Goal: Task Accomplishment & Management: Use online tool/utility

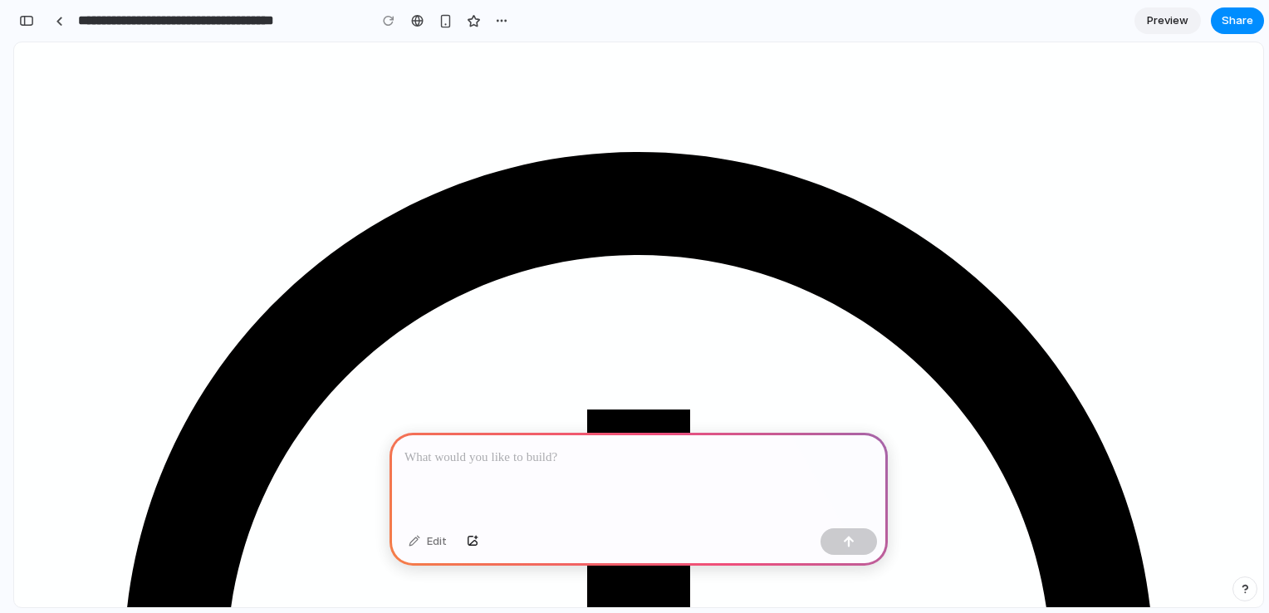
click at [669, 448] on p at bounding box center [638, 458] width 468 height 20
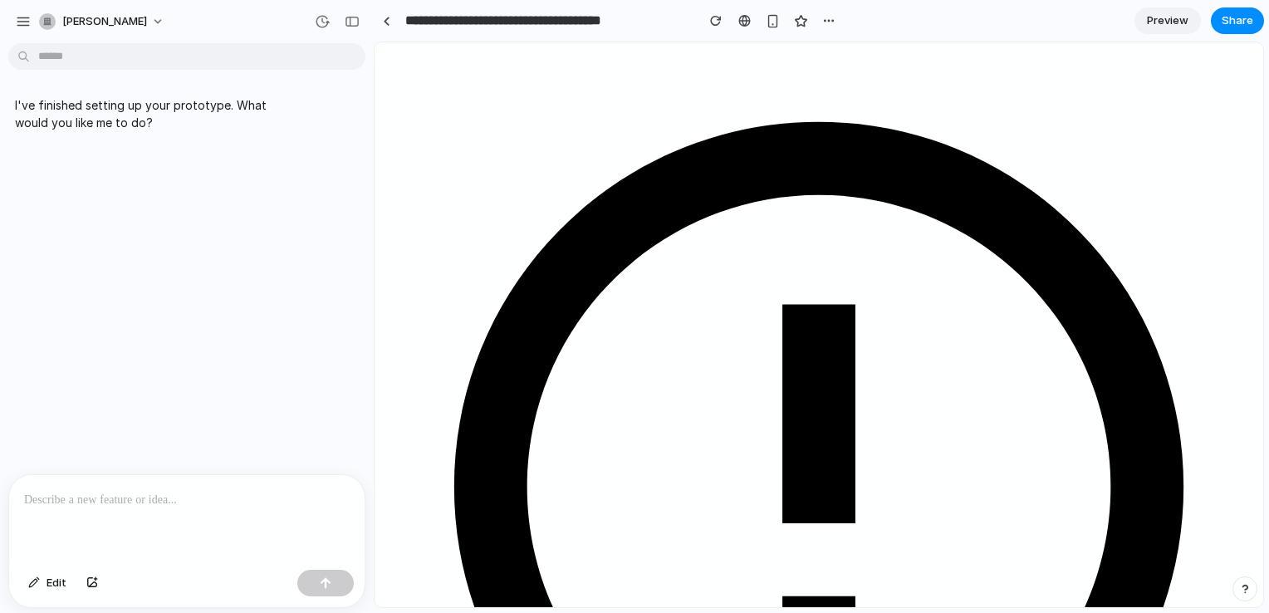
click at [390, 22] on link at bounding box center [386, 20] width 25 height 25
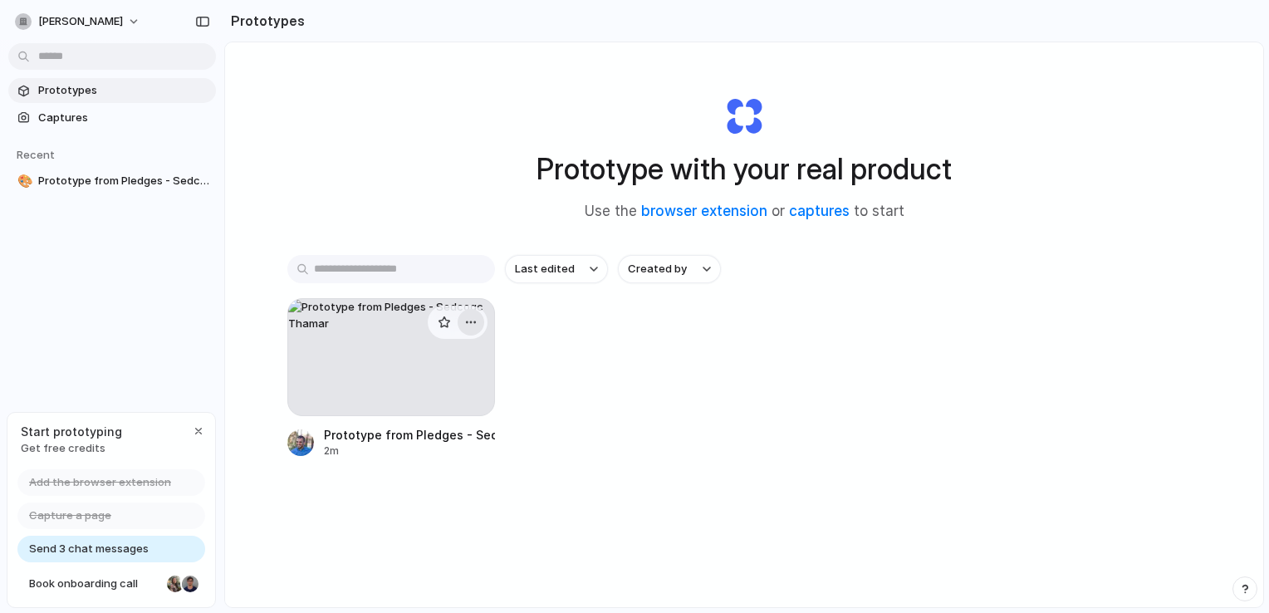
click at [470, 319] on div "button" at bounding box center [470, 322] width 13 height 13
click at [419, 437] on span "Delete" at bounding box center [403, 439] width 35 height 17
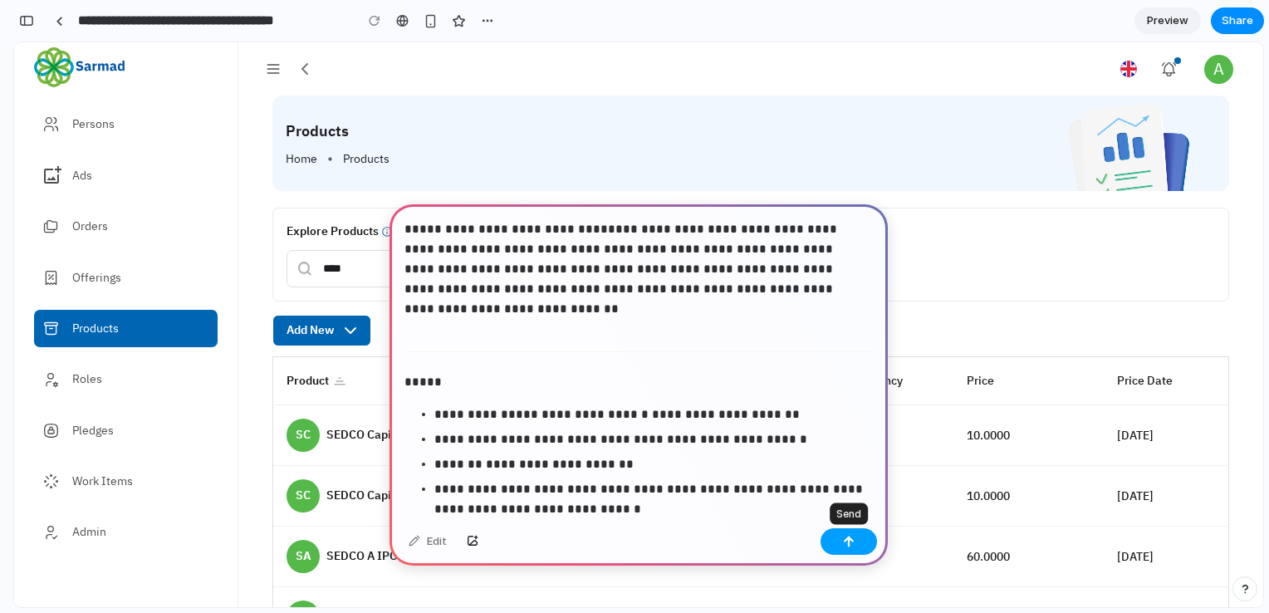
click at [854, 545] on button "button" at bounding box center [849, 541] width 56 height 27
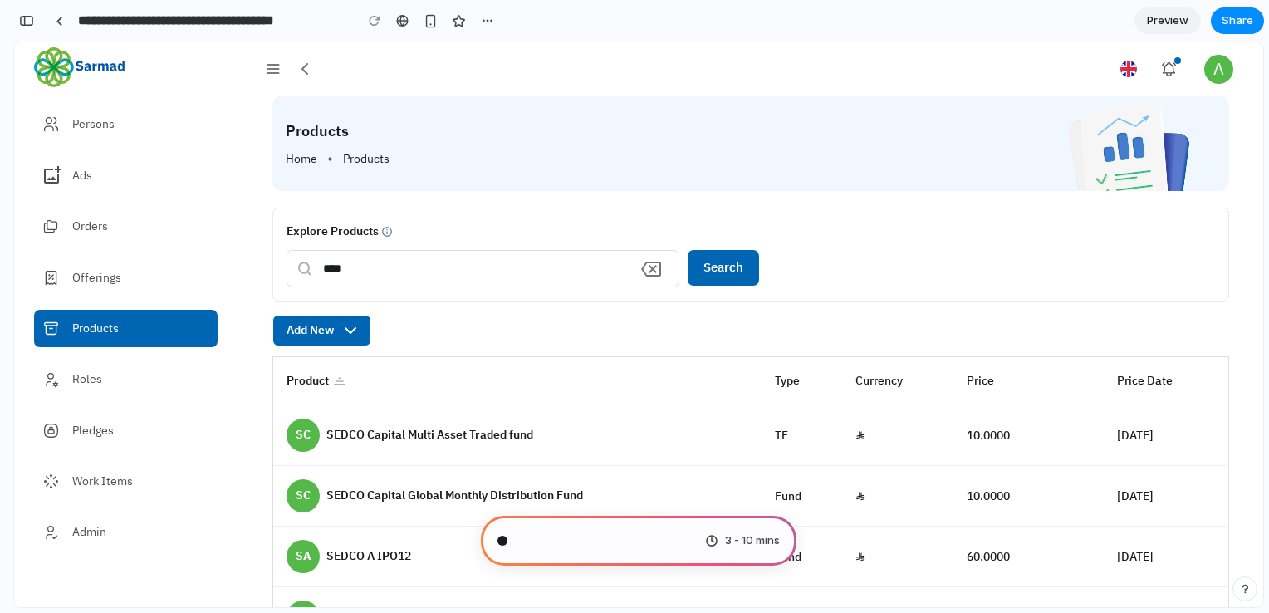
scroll to position [3647, 0]
type input "**********"
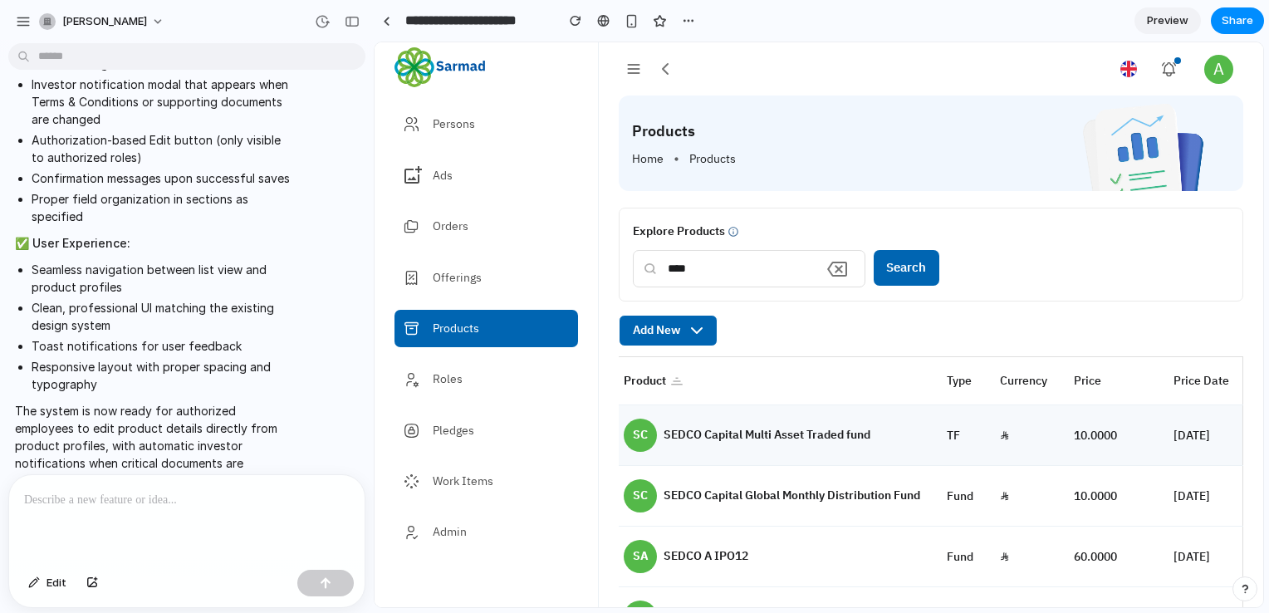
scroll to position [0, 0]
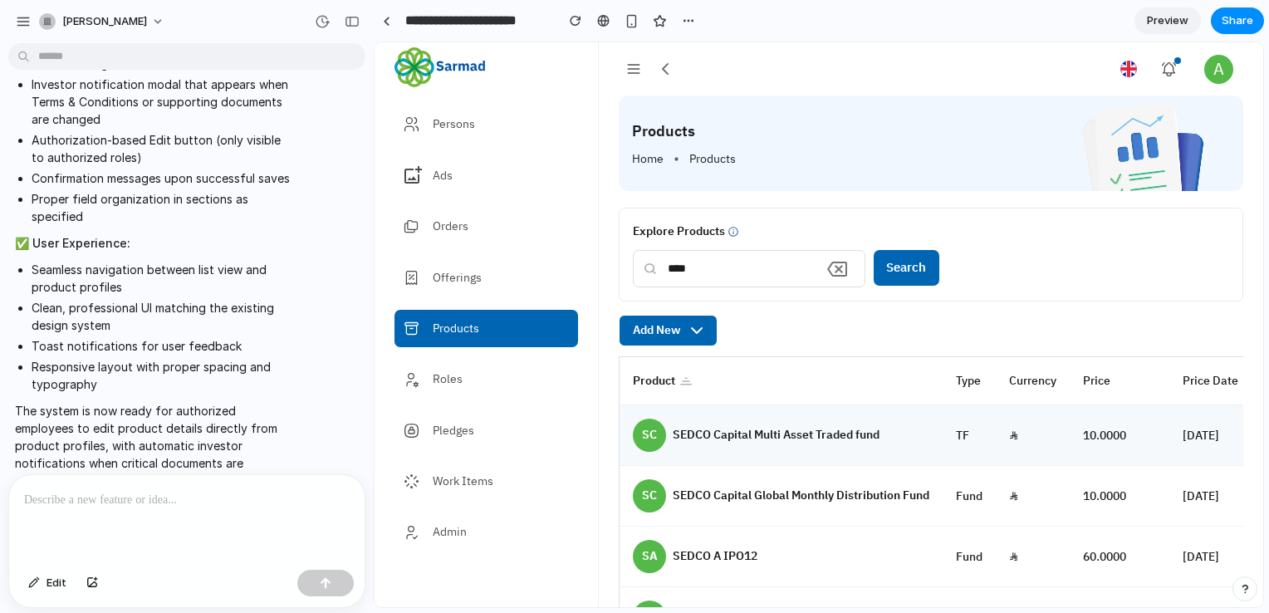
click at [745, 443] on p "SEDCO Capital Multi Asset Traded fund" at bounding box center [776, 434] width 207 height 17
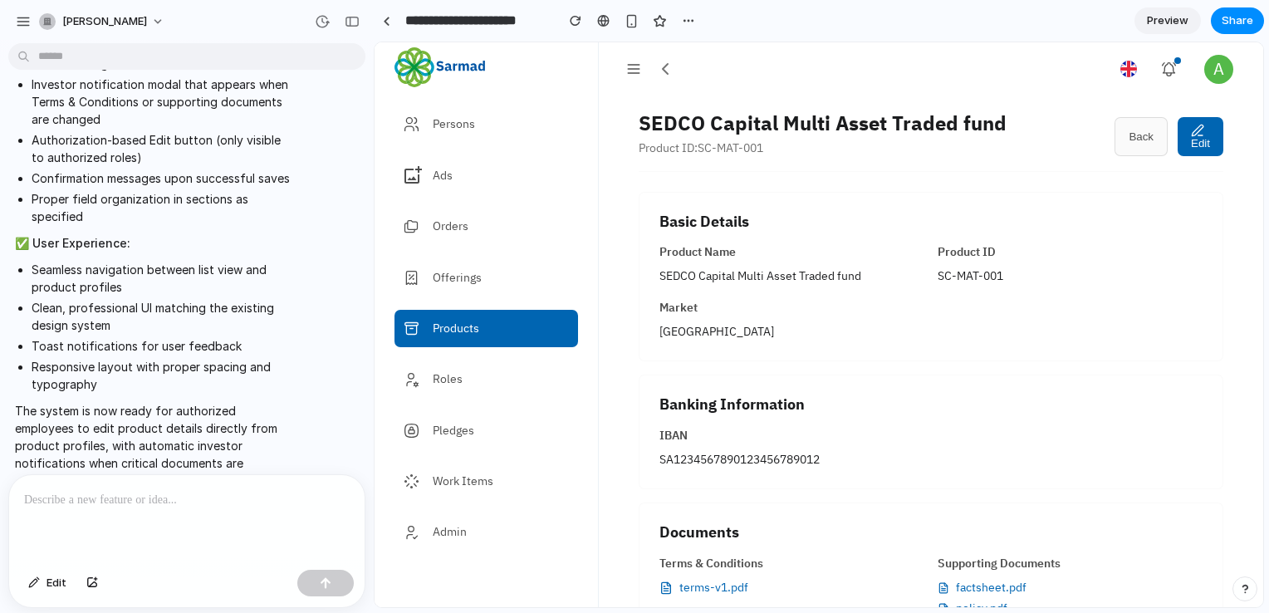
click at [1166, 12] on span "Preview" at bounding box center [1168, 20] width 42 height 17
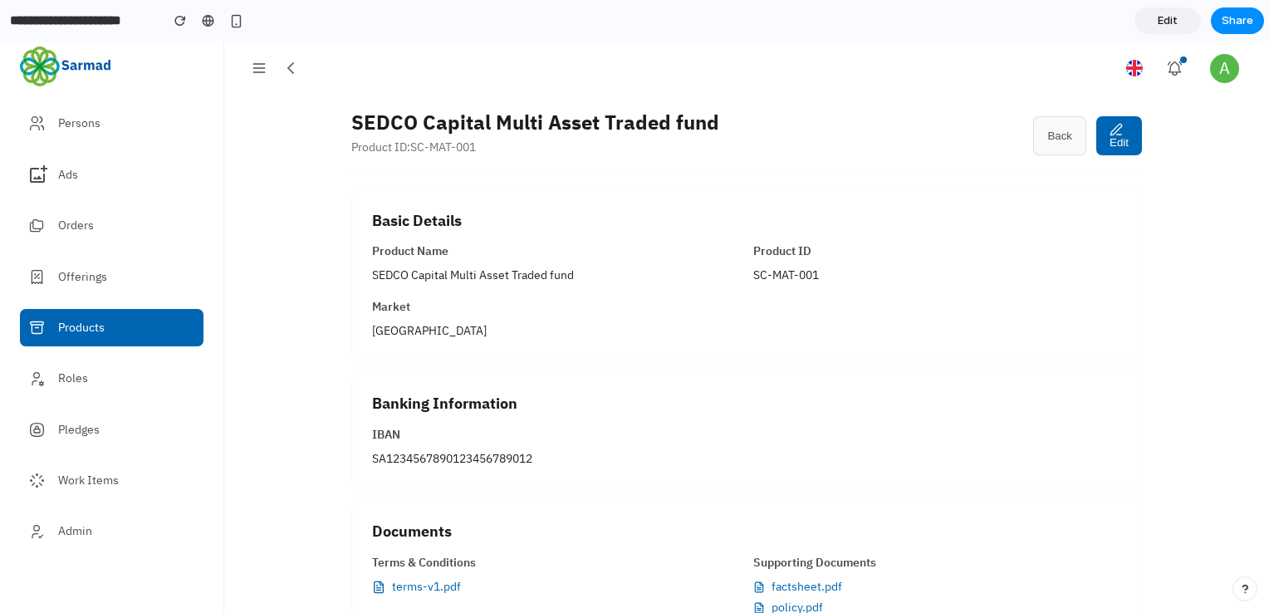
click at [295, 74] on icon "button" at bounding box center [291, 68] width 20 height 20
click at [293, 72] on icon "button" at bounding box center [290, 68] width 5 height 10
click at [79, 332] on span "Products" at bounding box center [126, 327] width 137 height 17
click at [1054, 137] on span "Back" at bounding box center [1059, 136] width 25 height 12
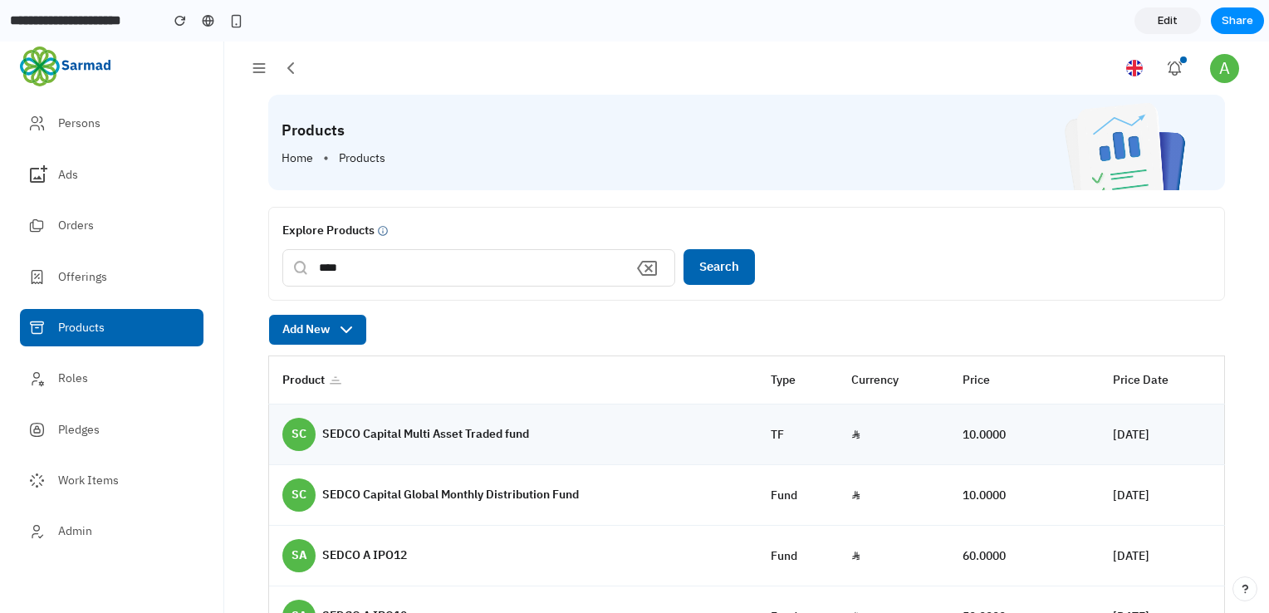
click at [598, 440] on td "SC SEDCO Capital Multi Asset Traded fund" at bounding box center [513, 434] width 488 height 61
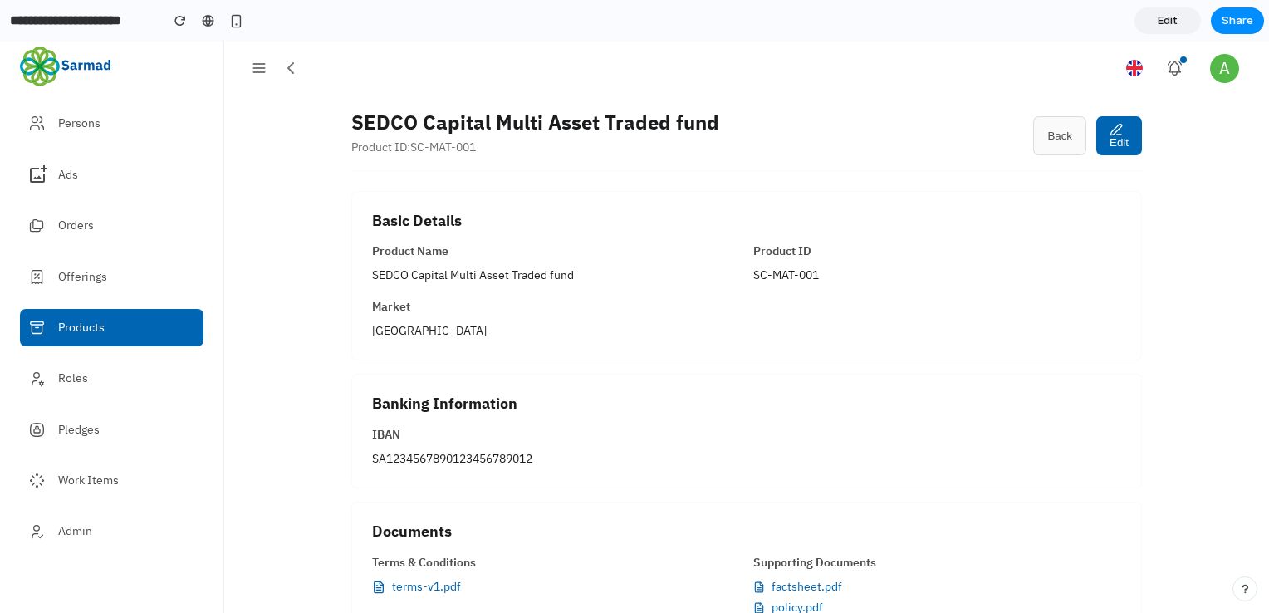
click at [1113, 142] on span "Edit" at bounding box center [1119, 142] width 19 height 12
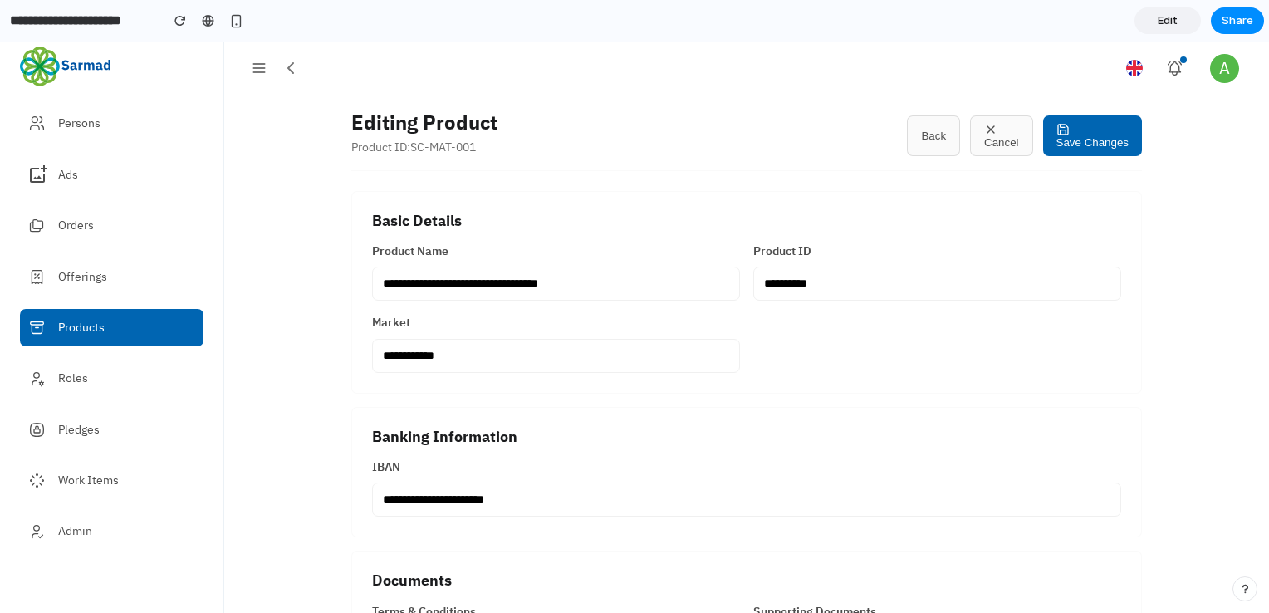
click at [991, 130] on icon "button" at bounding box center [990, 129] width 13 height 13
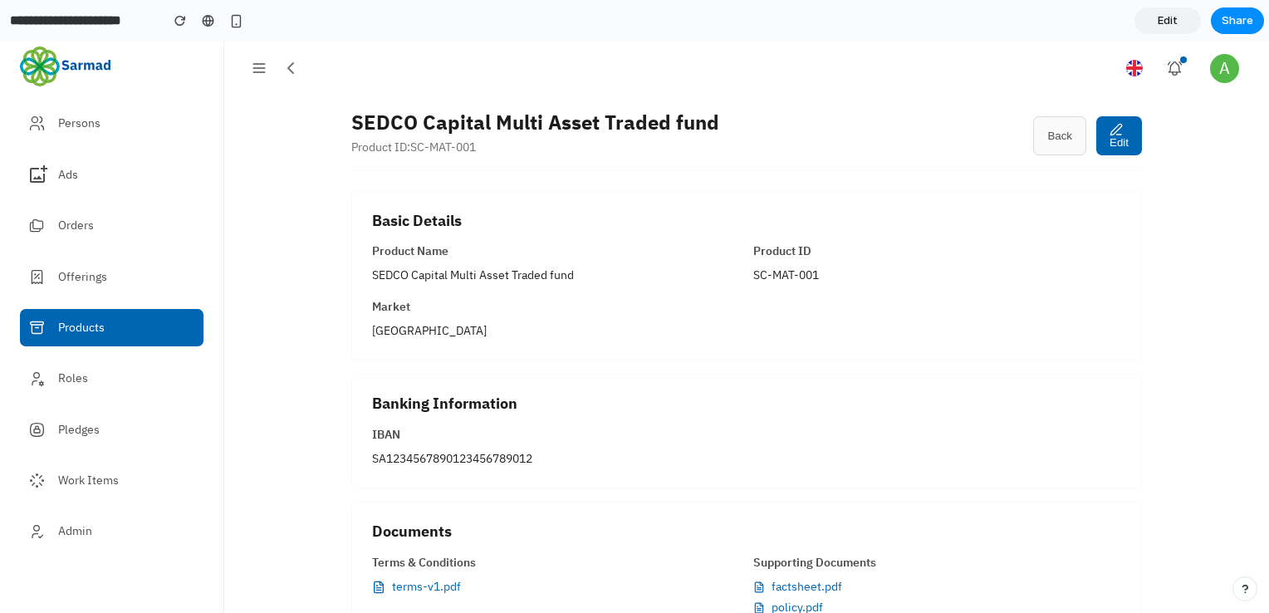
click at [290, 66] on icon "button" at bounding box center [290, 68] width 5 height 10
click at [1039, 125] on button "Back" at bounding box center [1059, 135] width 53 height 39
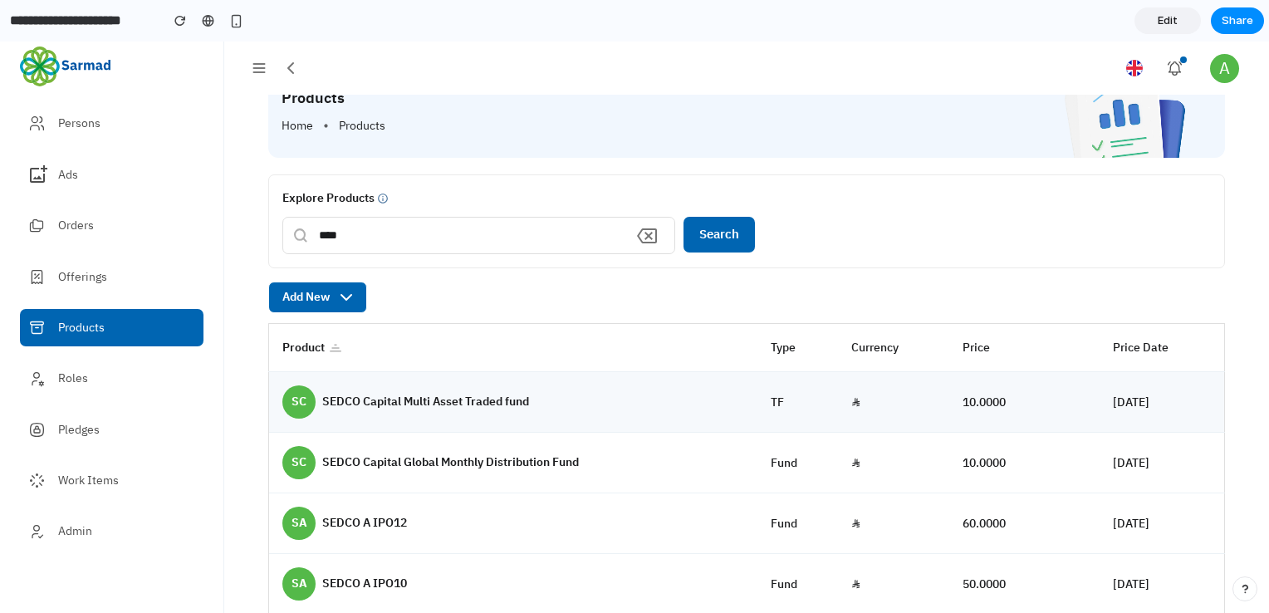
scroll to position [24, 0]
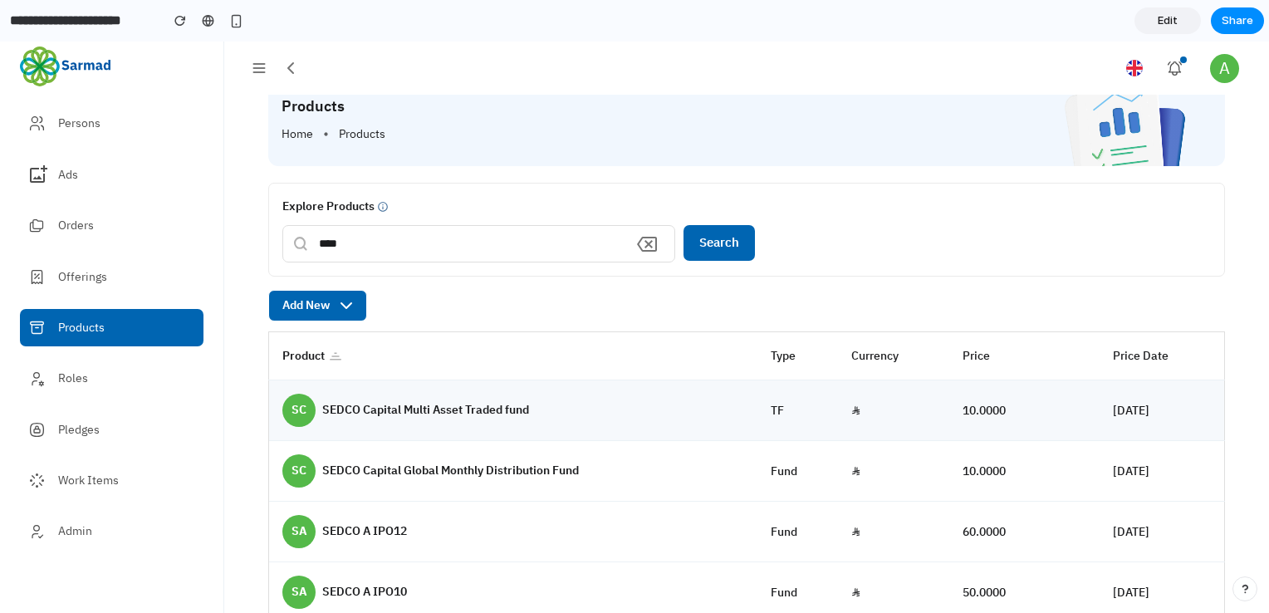
click at [838, 413] on td "⃀" at bounding box center [893, 410] width 111 height 61
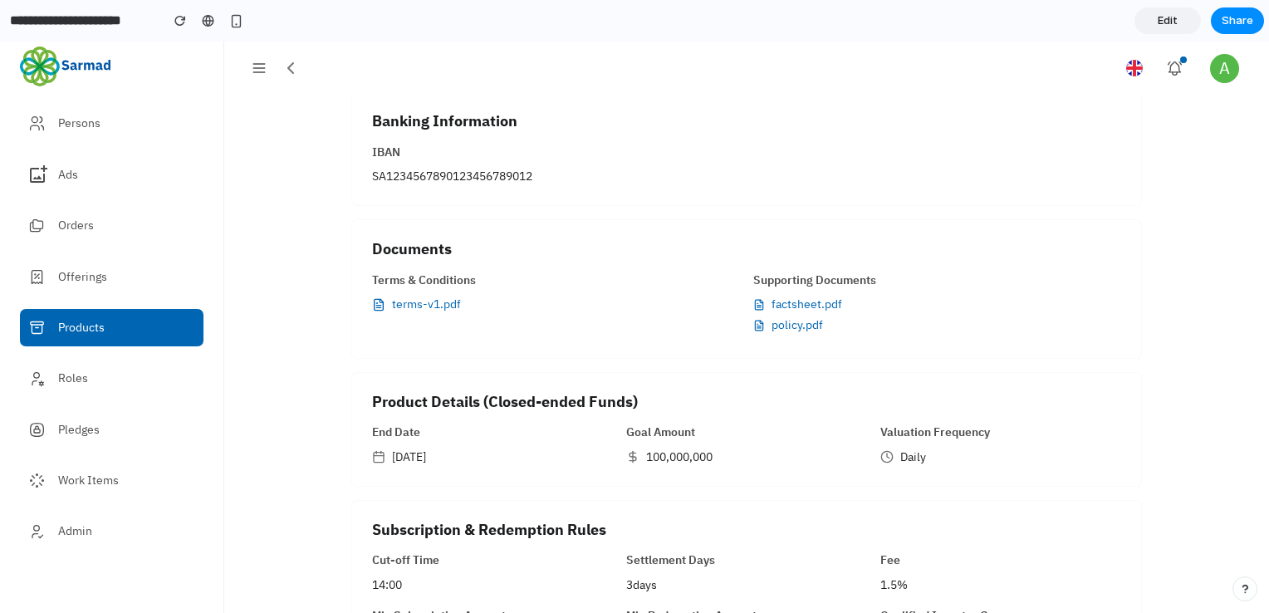
scroll to position [0, 0]
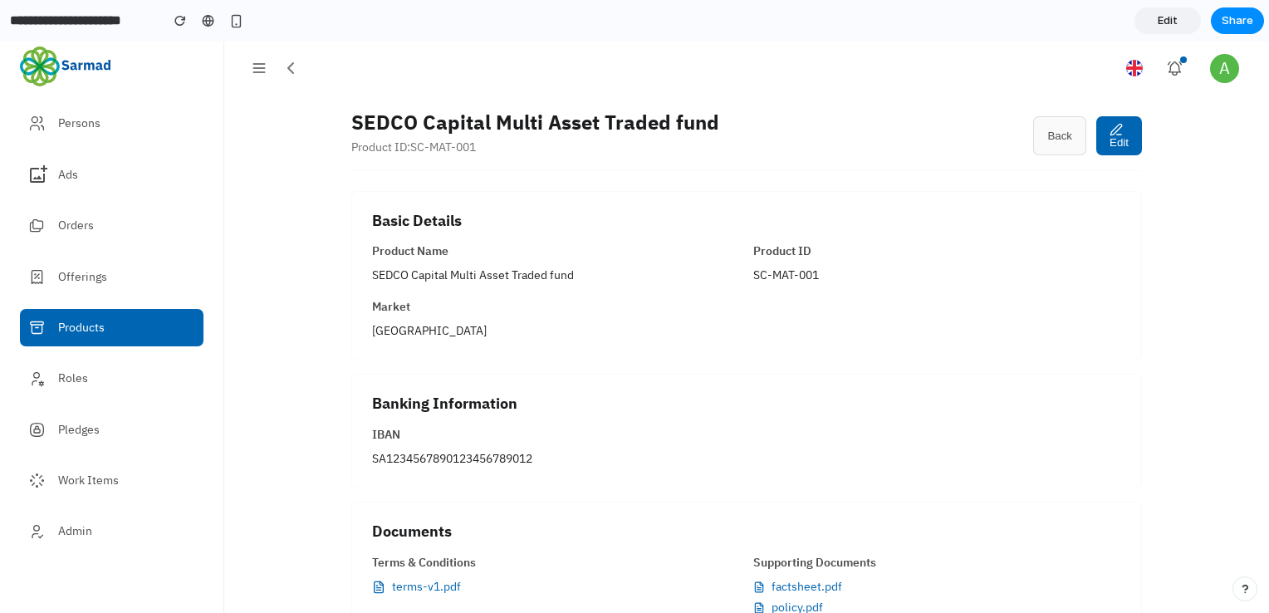
click at [1056, 135] on span "Back" at bounding box center [1059, 136] width 25 height 12
